Goal: Communication & Community: Answer question/provide support

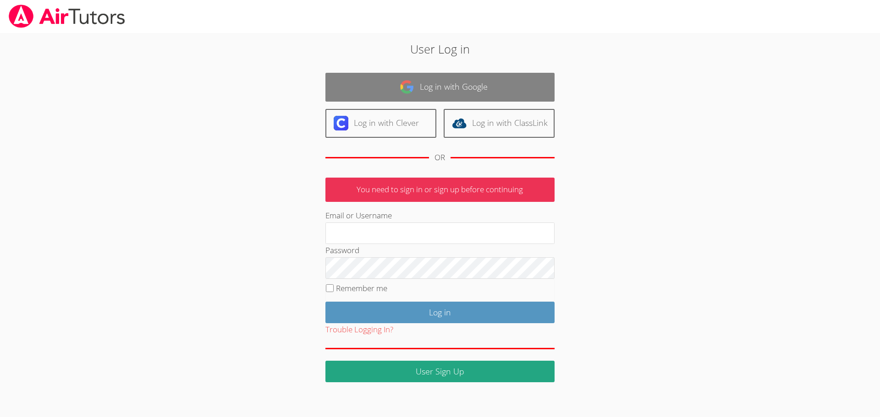
click at [458, 88] on link "Log in with Google" at bounding box center [439, 87] width 229 height 29
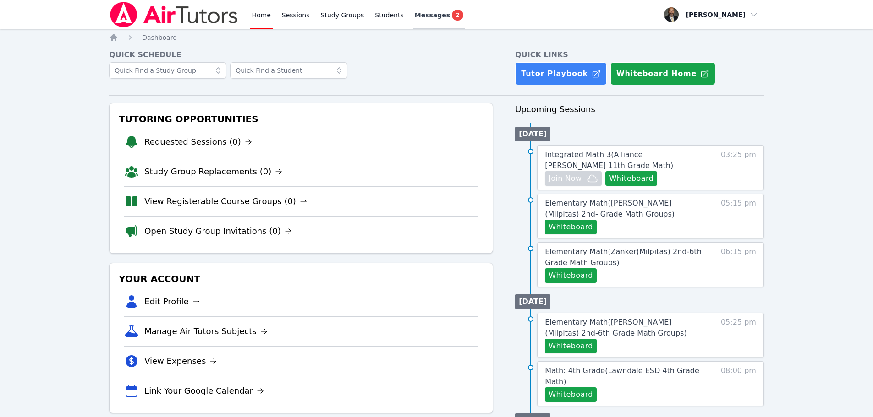
click at [417, 16] on span "Messages" at bounding box center [432, 15] width 35 height 9
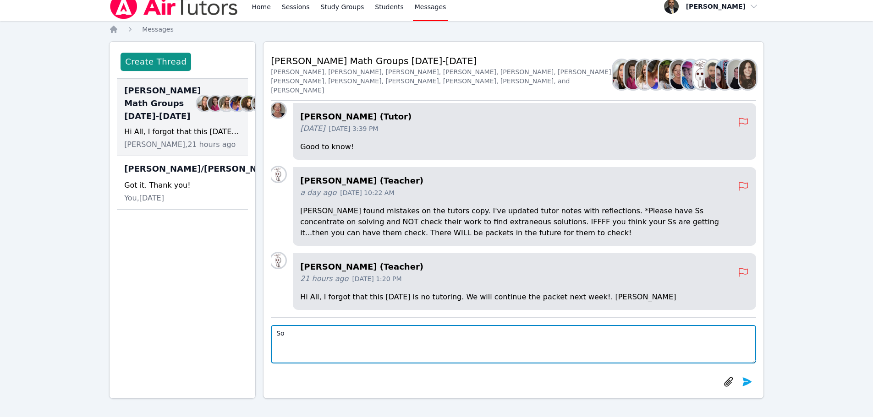
type textarea "S"
type textarea "For [DATE] do we finish last week's packet?"
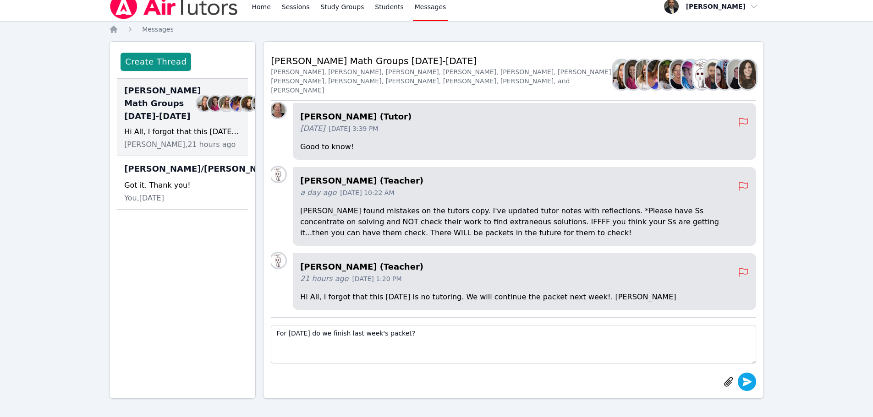
click at [743, 382] on icon "submit" at bounding box center [746, 382] width 11 height 11
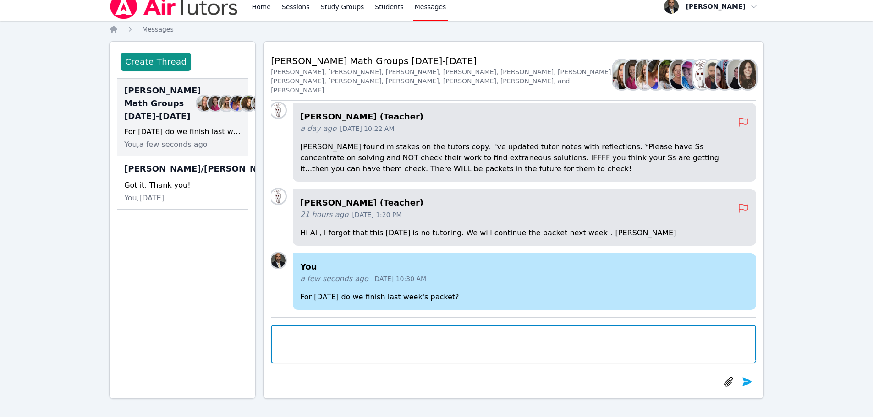
click at [415, 339] on textarea at bounding box center [513, 344] width 485 height 38
type textarea "Disregard, I found it."
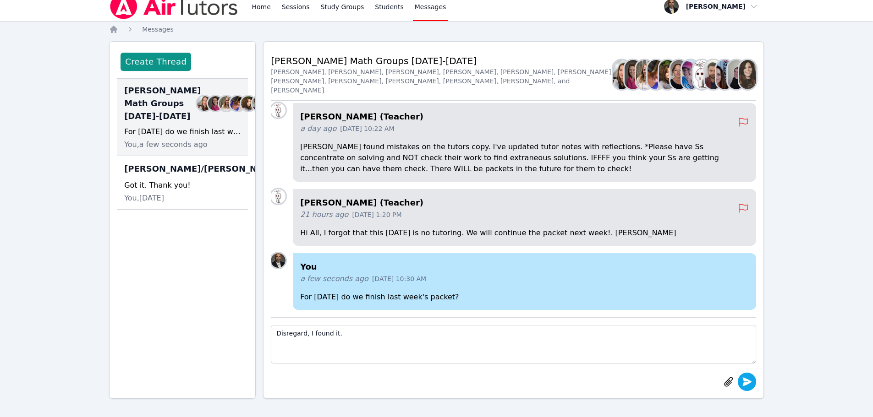
click at [750, 381] on icon "submit" at bounding box center [746, 382] width 11 height 11
